Goal: Task Accomplishment & Management: Manage account settings

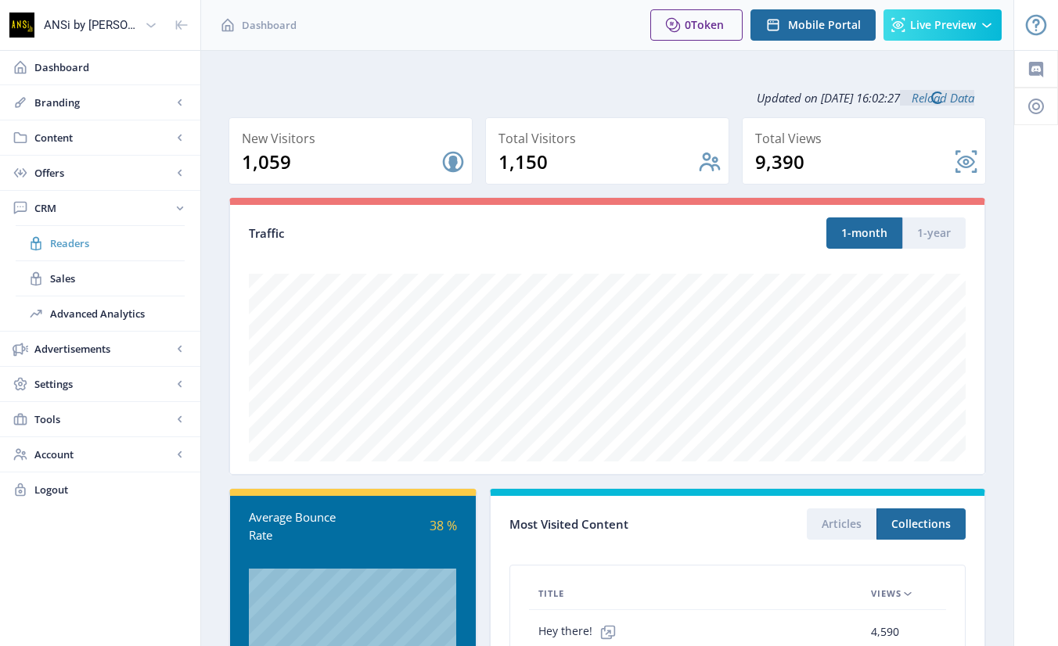
click at [69, 243] on span "Readers" at bounding box center [117, 243] width 135 height 16
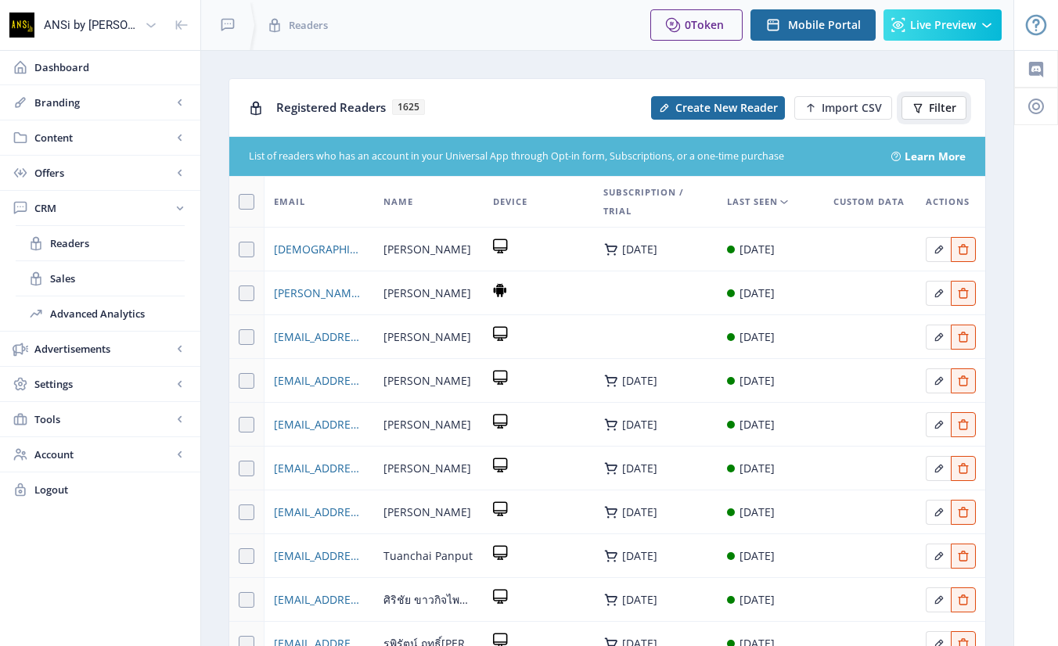
click at [947, 102] on span "Filter" at bounding box center [942, 108] width 27 height 13
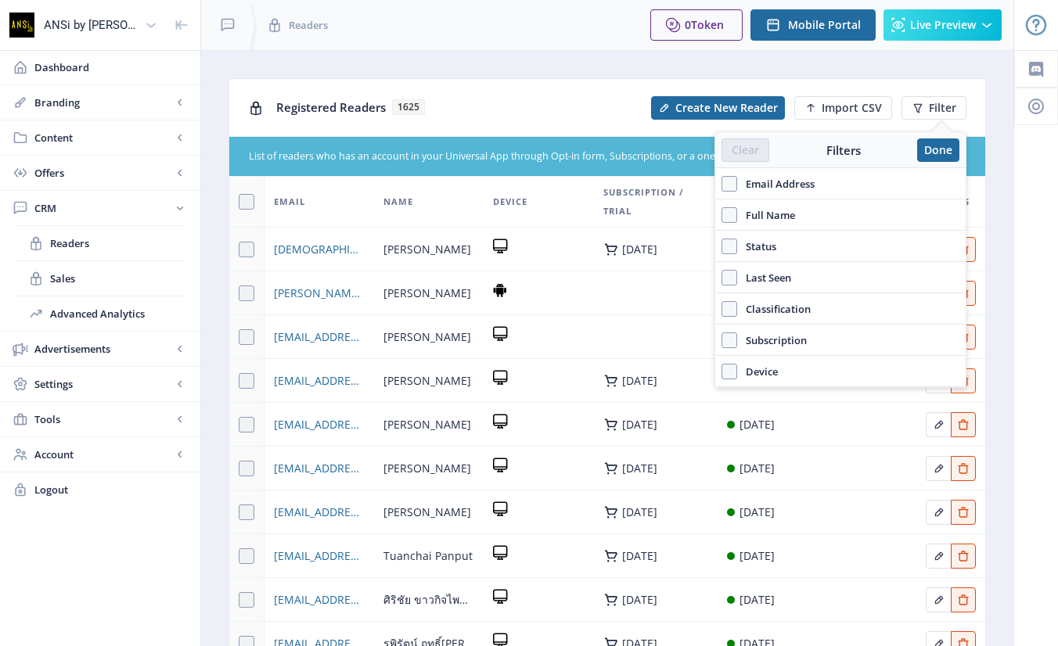
click at [800, 173] on div "Email Address" at bounding box center [840, 183] width 250 height 31
click at [796, 184] on span "Email Address" at bounding box center [775, 183] width 77 height 19
click at [722, 184] on input "Email Address" at bounding box center [721, 183] width 1 height 1
checkbox input "true"
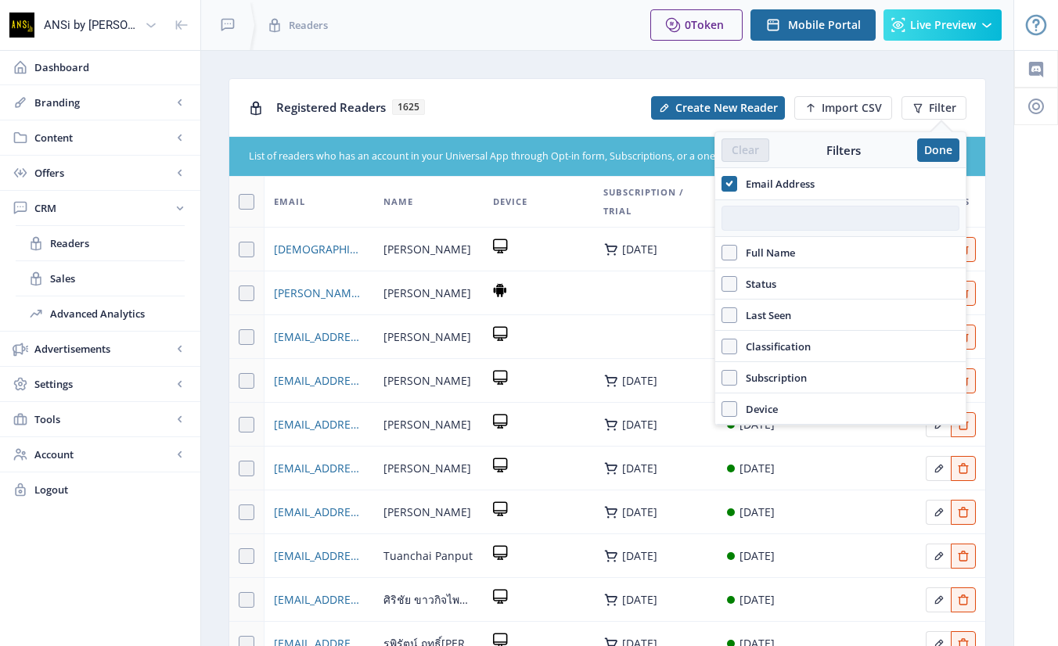
click at [769, 217] on input "text" at bounding box center [840, 218] width 238 height 25
paste input "[EMAIL_ADDRESS][DOMAIN_NAME]"
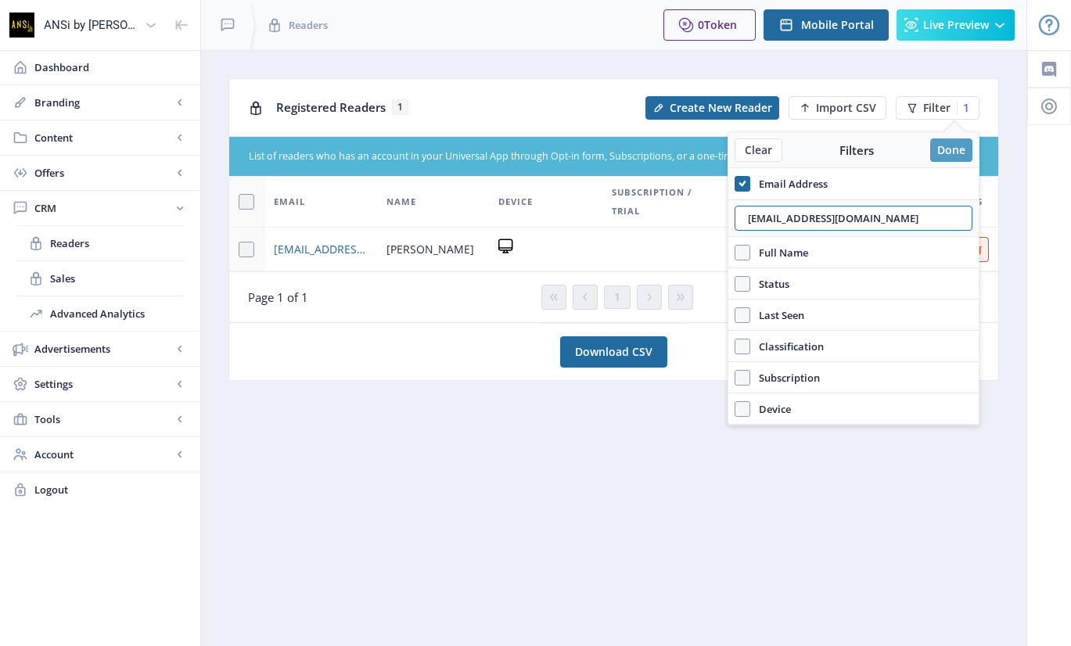
type input "[EMAIL_ADDRESS][DOMAIN_NAME]"
click at [954, 153] on button "Done" at bounding box center [951, 149] width 42 height 23
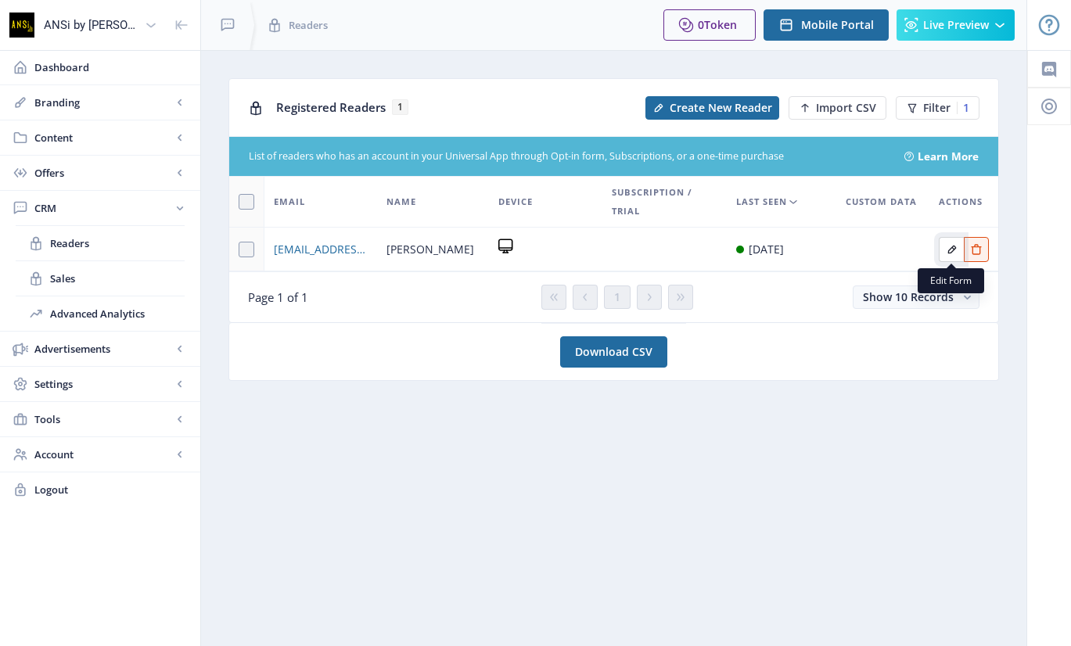
click at [950, 246] on icon "Edit page" at bounding box center [952, 249] width 13 height 13
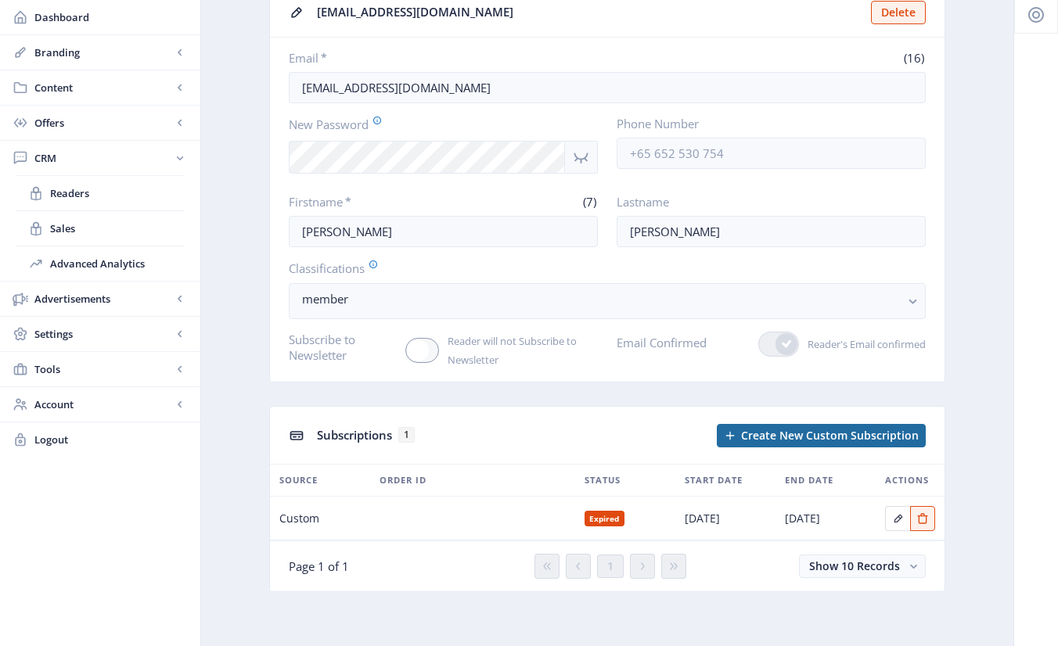
scroll to position [92, 0]
click at [894, 518] on icon "Edit page" at bounding box center [898, 518] width 13 height 13
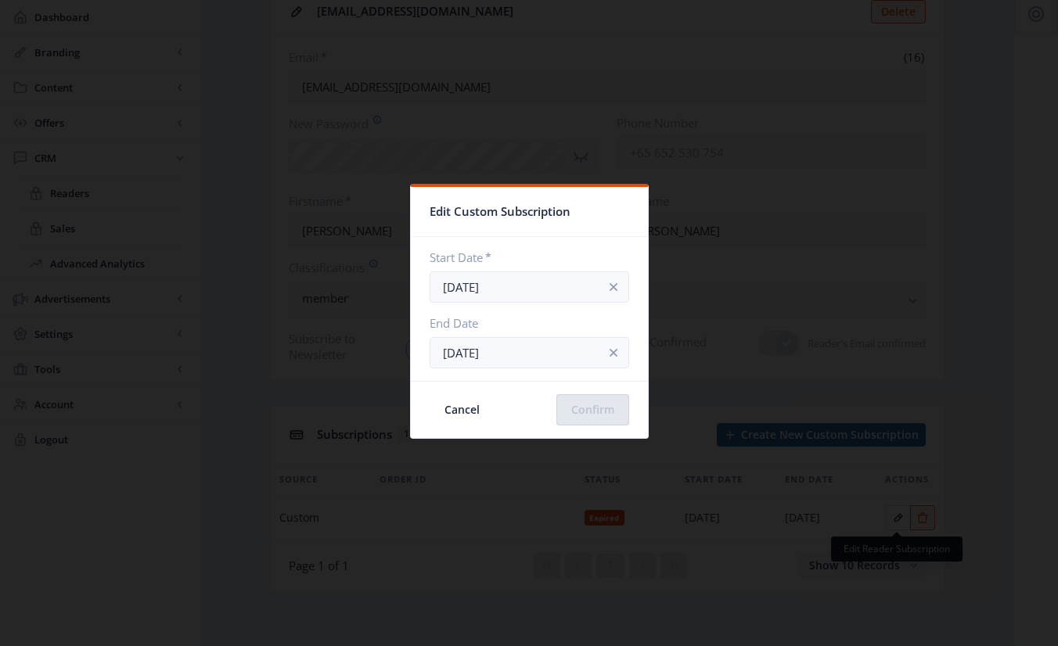
scroll to position [0, 0]
click at [509, 285] on input "[DATE]" at bounding box center [528, 286] width 199 height 31
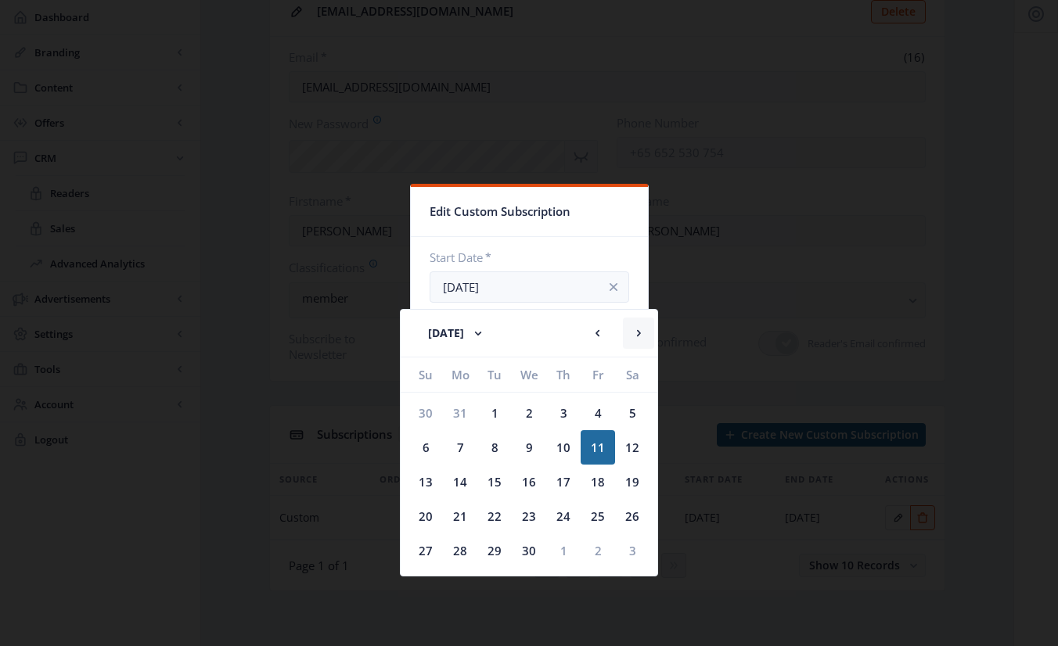
click at [634, 338] on rect at bounding box center [639, 333] width 16 height 16
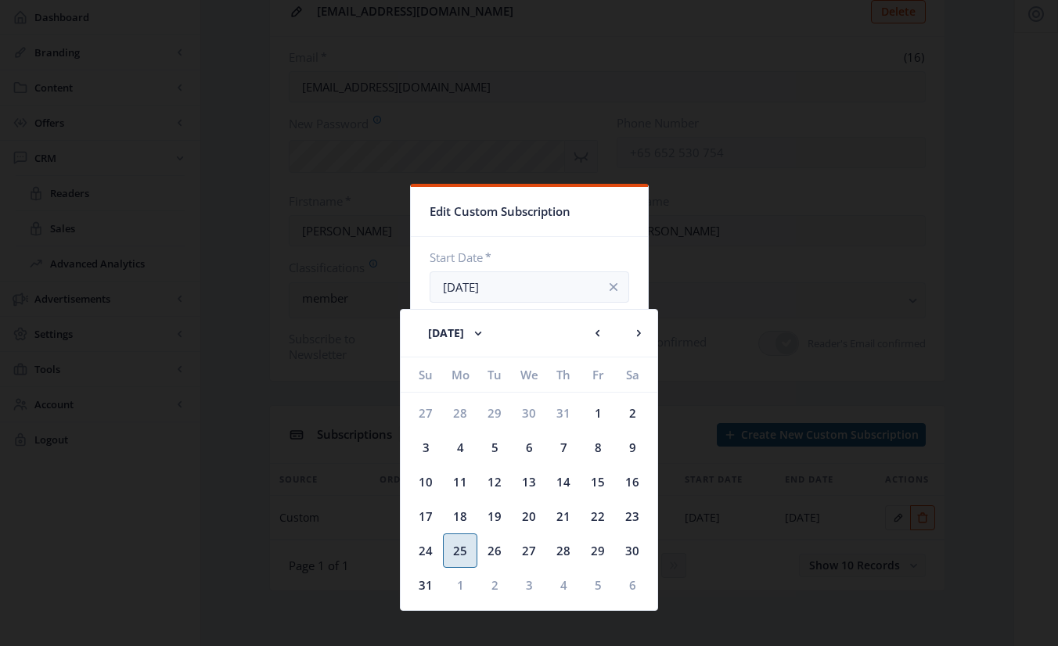
click at [455, 548] on div "25" at bounding box center [460, 551] width 34 height 34
type input "[DATE]"
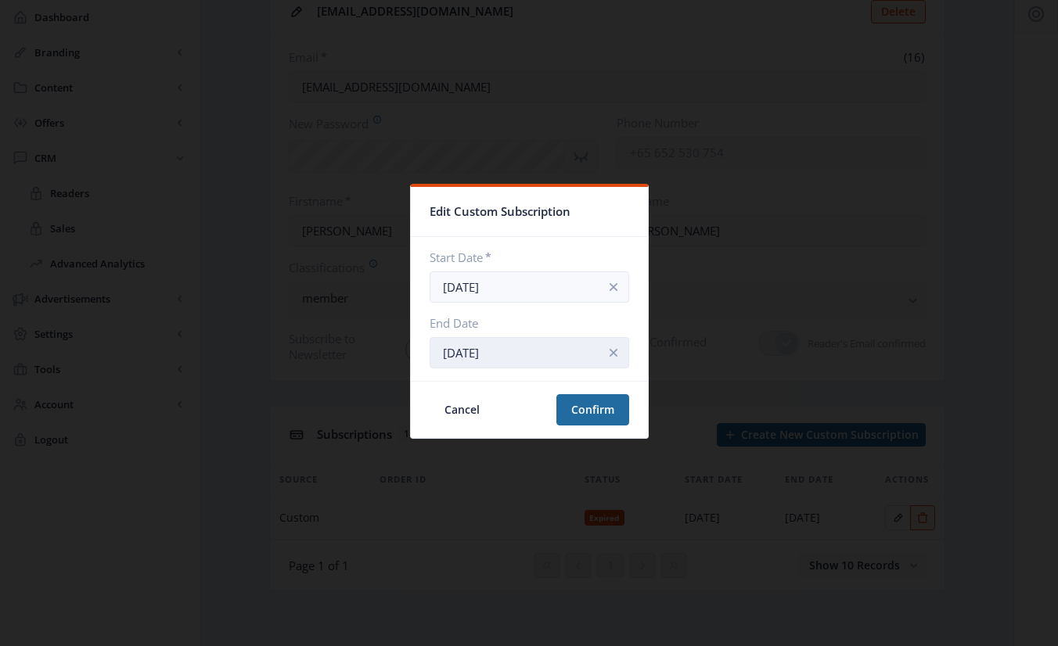
click at [570, 357] on input "[DATE]" at bounding box center [528, 352] width 199 height 31
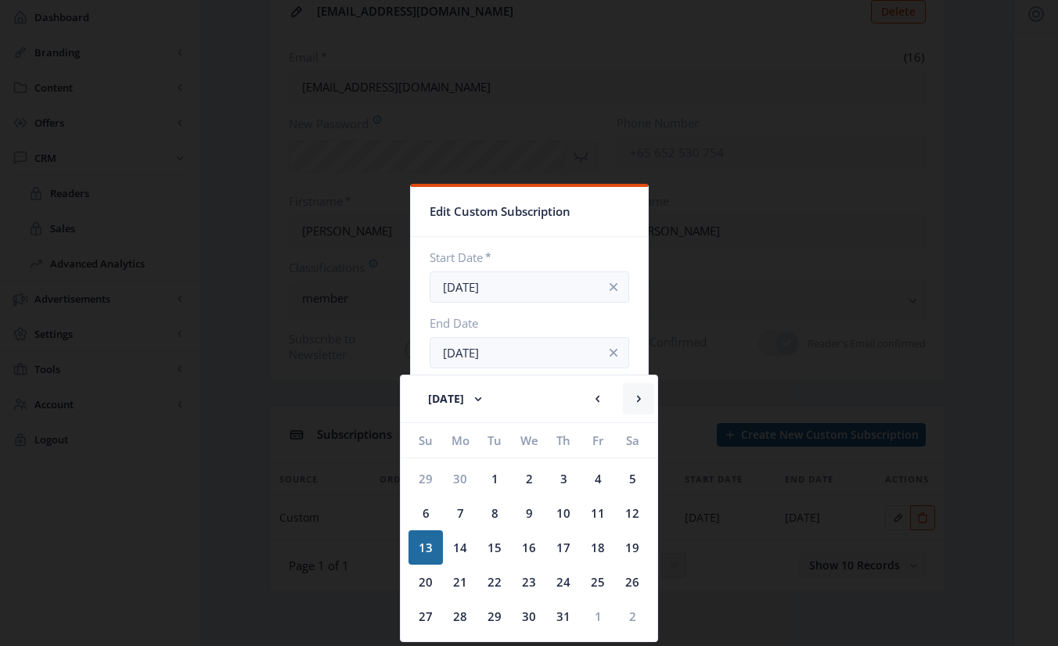
click at [638, 394] on rect at bounding box center [639, 399] width 16 height 16
click at [494, 613] on div "25" at bounding box center [494, 616] width 34 height 34
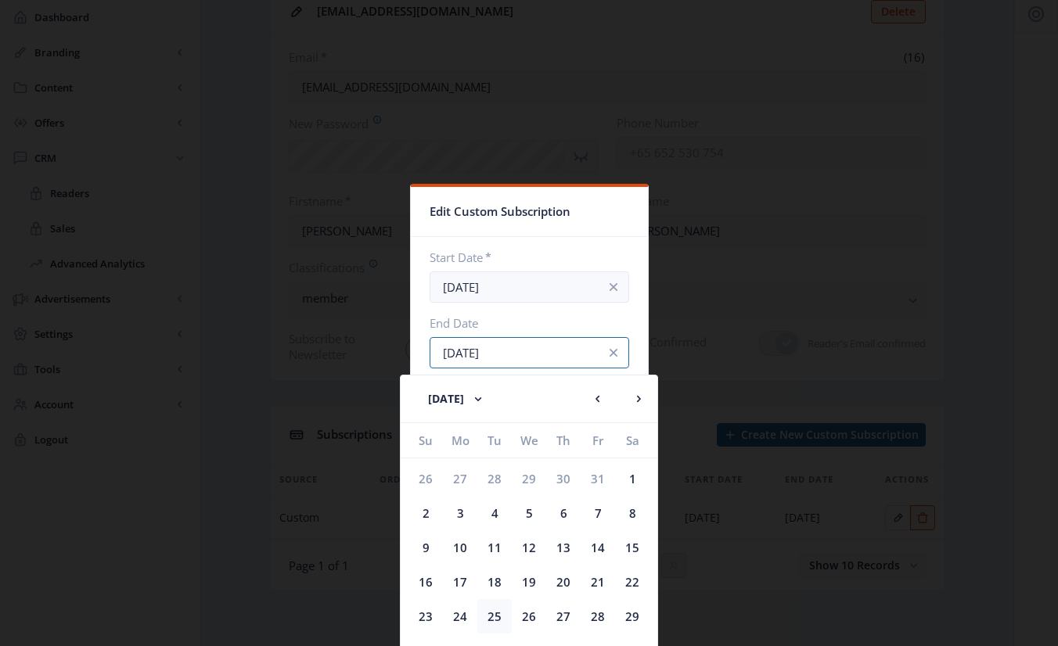
type input "[DATE]"
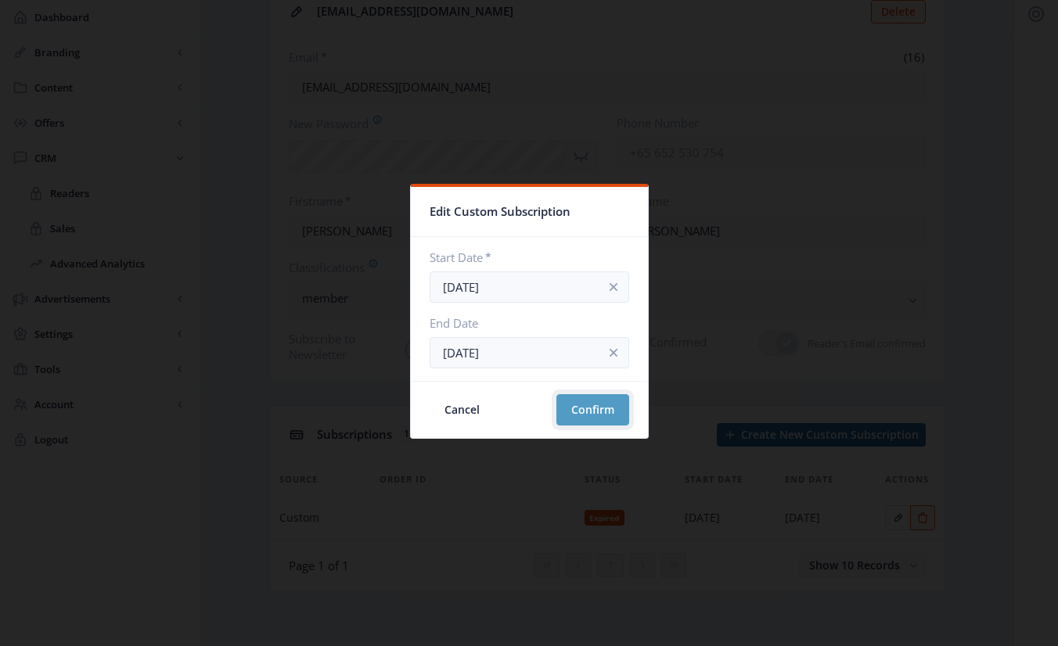
click at [587, 407] on button "Confirm" at bounding box center [592, 409] width 73 height 31
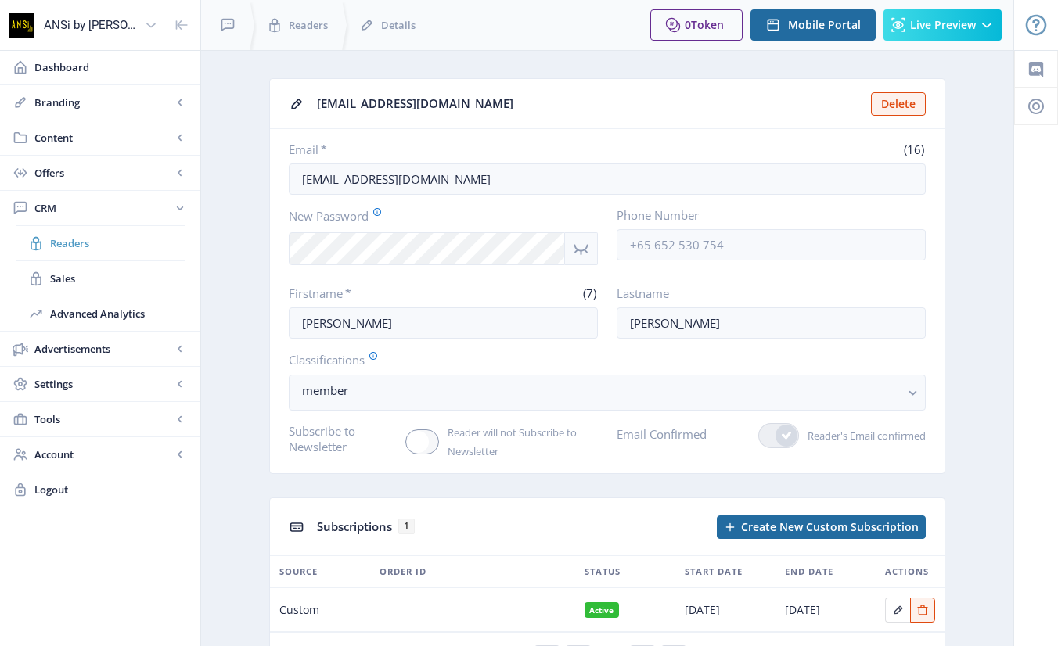
click at [79, 250] on span "Readers" at bounding box center [117, 243] width 135 height 16
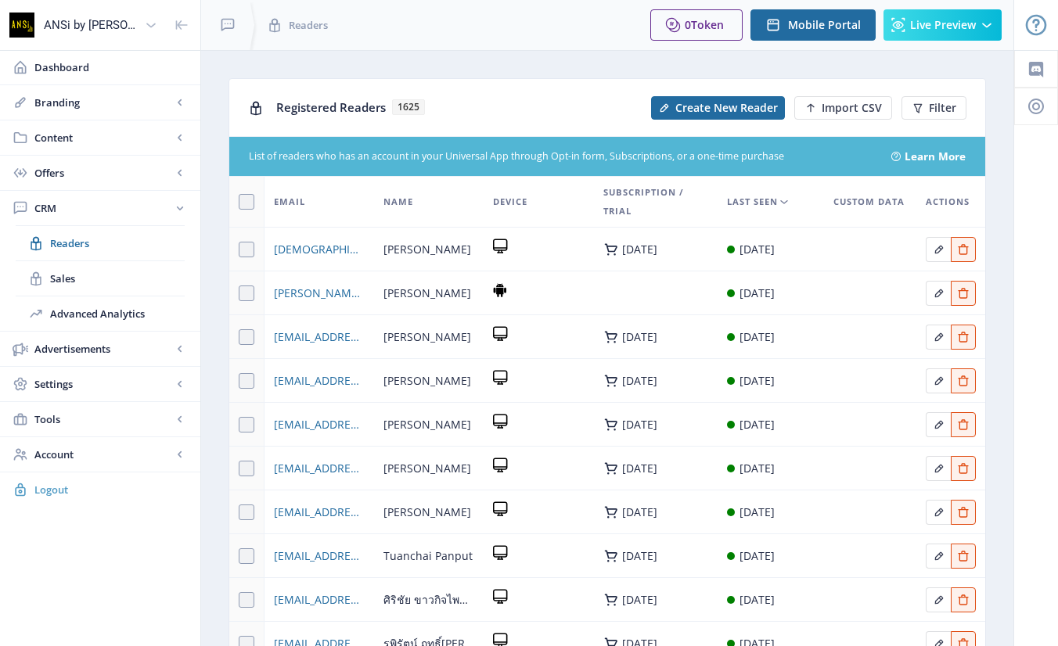
click at [45, 485] on span "Logout" at bounding box center [110, 490] width 153 height 16
